Goal: Task Accomplishment & Management: Use online tool/utility

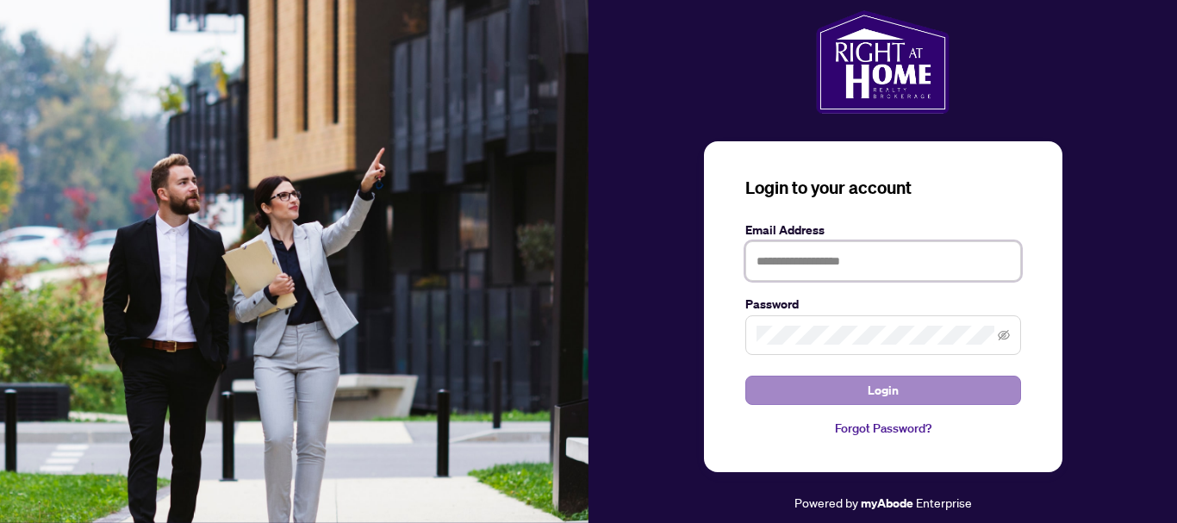
type input "**********"
click at [897, 398] on span "Login" at bounding box center [882, 390] width 31 height 28
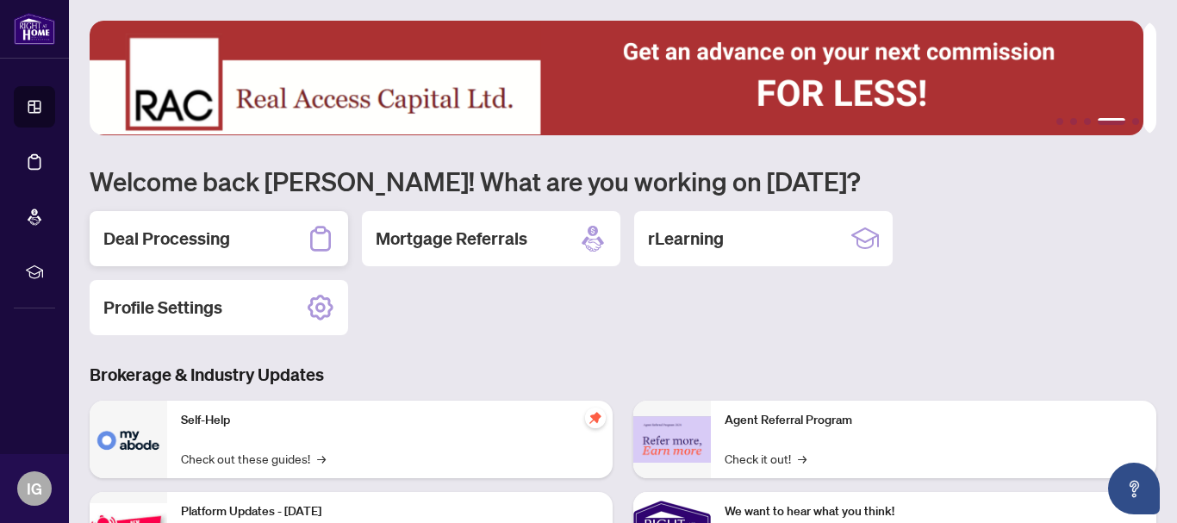
click at [207, 234] on h2 "Deal Processing" at bounding box center [166, 239] width 127 height 24
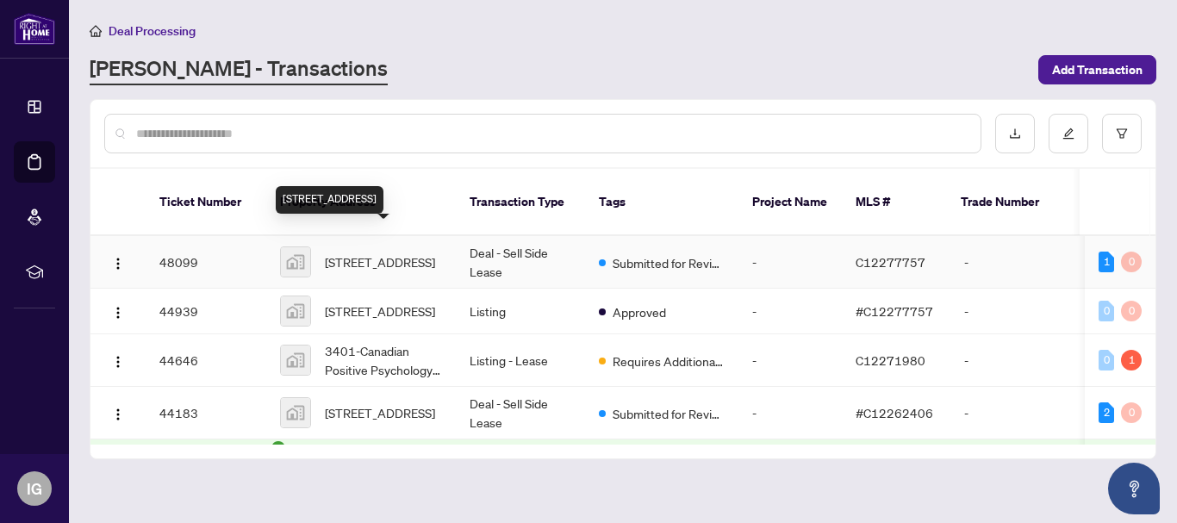
click at [407, 252] on span "[STREET_ADDRESS]" at bounding box center [380, 261] width 110 height 19
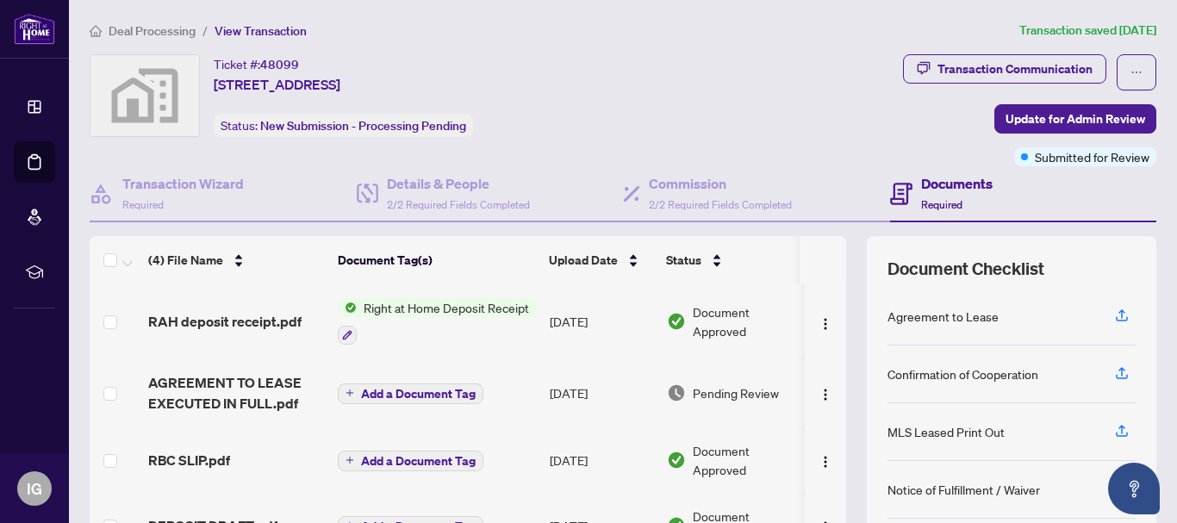
click at [422, 308] on span "Right at Home Deposit Receipt" at bounding box center [446, 307] width 179 height 19
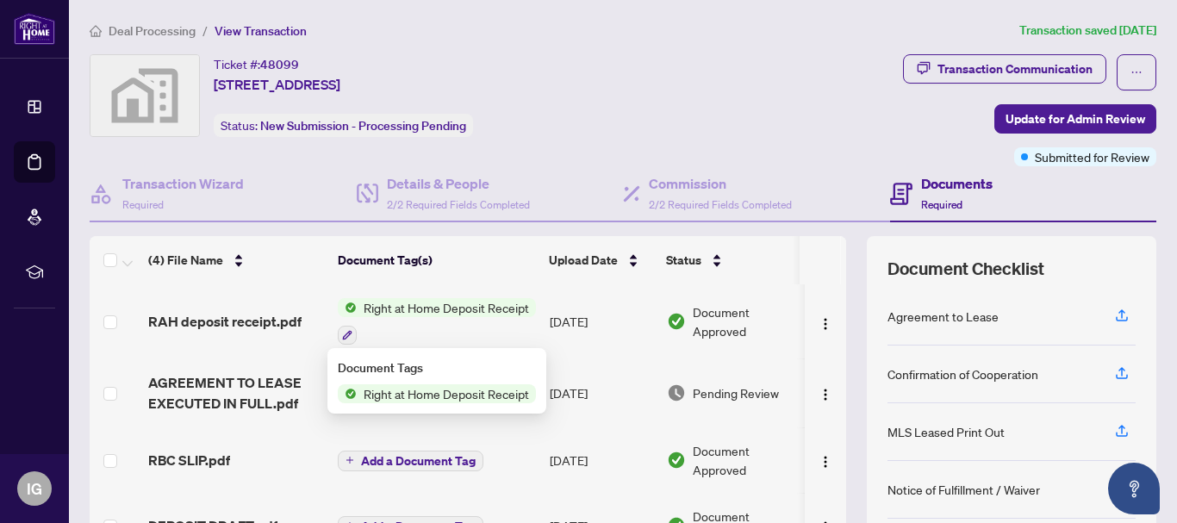
click at [453, 395] on span "Right at Home Deposit Receipt" at bounding box center [446, 393] width 179 height 19
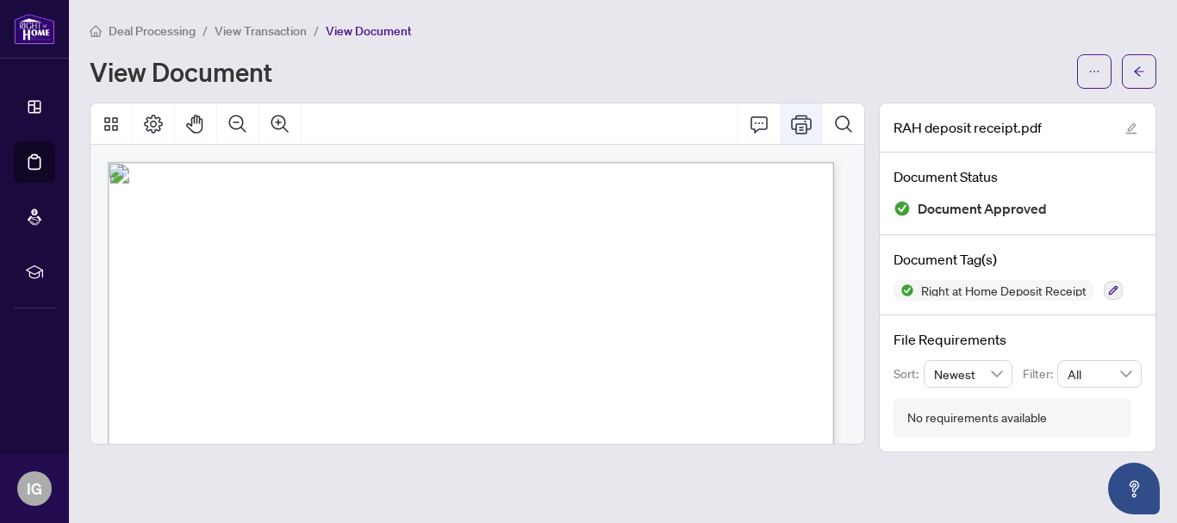
click at [802, 123] on icon "Print" at bounding box center [801, 124] width 21 height 19
